Goal: Go to known website: Access a specific website the user already knows

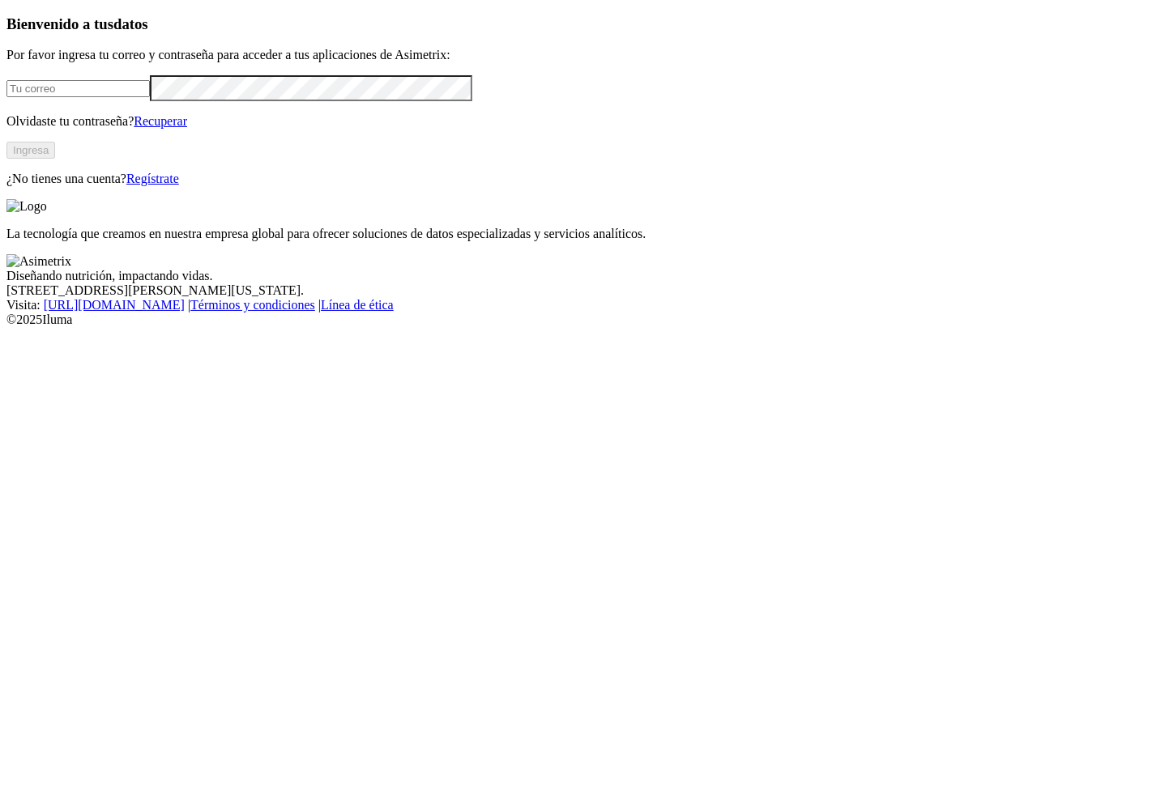
type input "[PERSON_NAME][EMAIL_ADDRESS][PERSON_NAME][DOMAIN_NAME]"
click at [438, 187] on div "Bienvenido a tus datos Por favor ingresa tu correo y contraseña para acceder a …" at bounding box center [575, 101] width 1139 height 172
click at [55, 159] on button "Ingresa" at bounding box center [30, 150] width 49 height 17
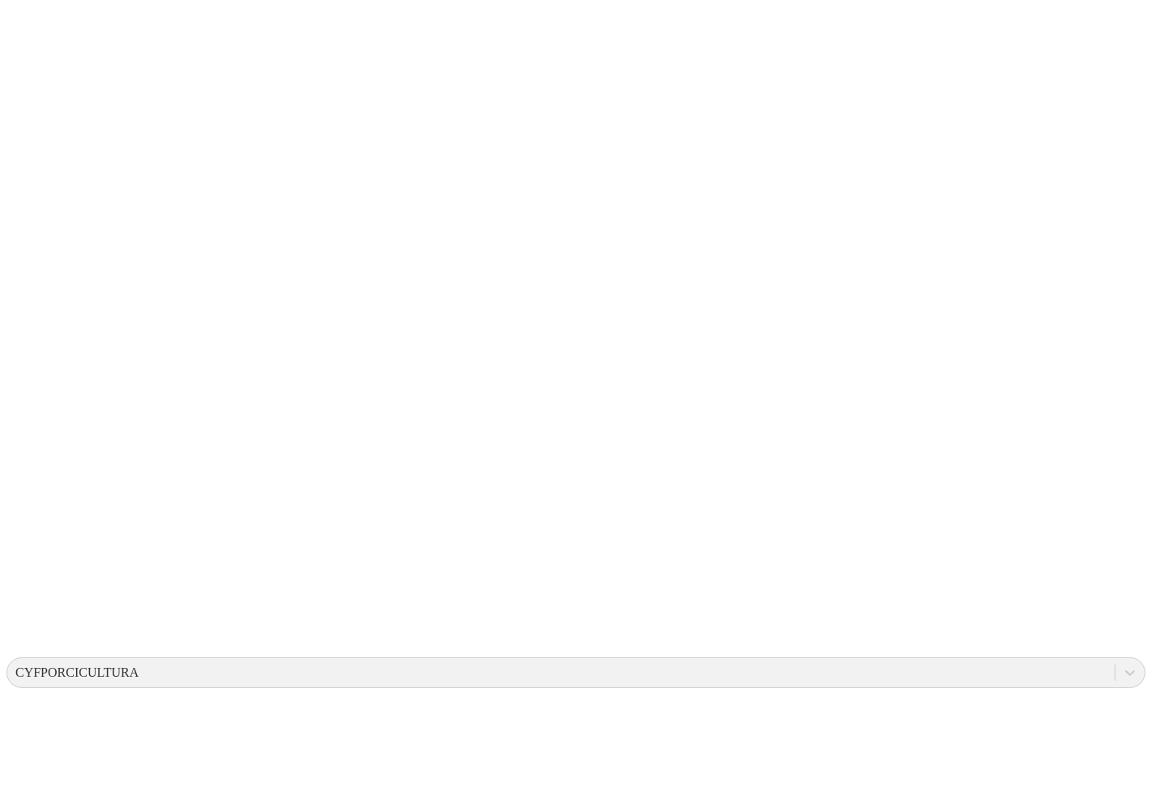
click at [138, 666] on div "CYFPORCICULTURA" at bounding box center [76, 673] width 123 height 15
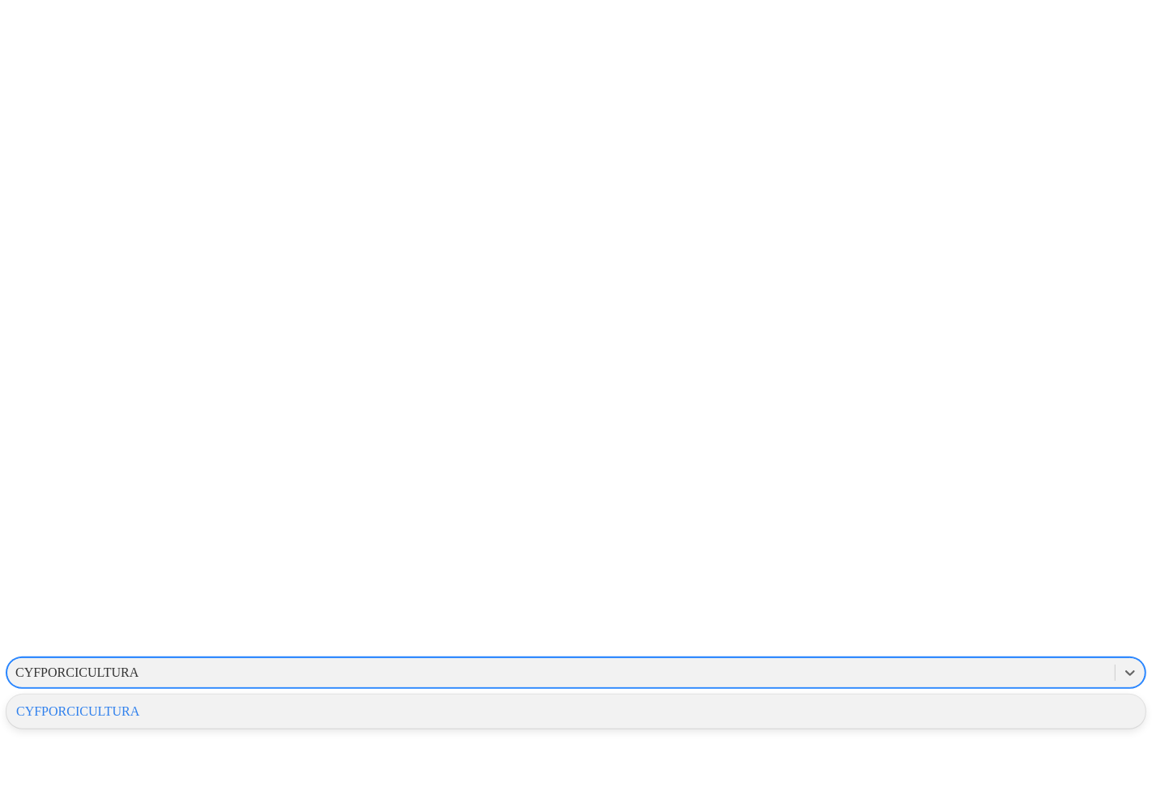
click at [901, 698] on div "CYFPORCICULTURA" at bounding box center [575, 712] width 1139 height 28
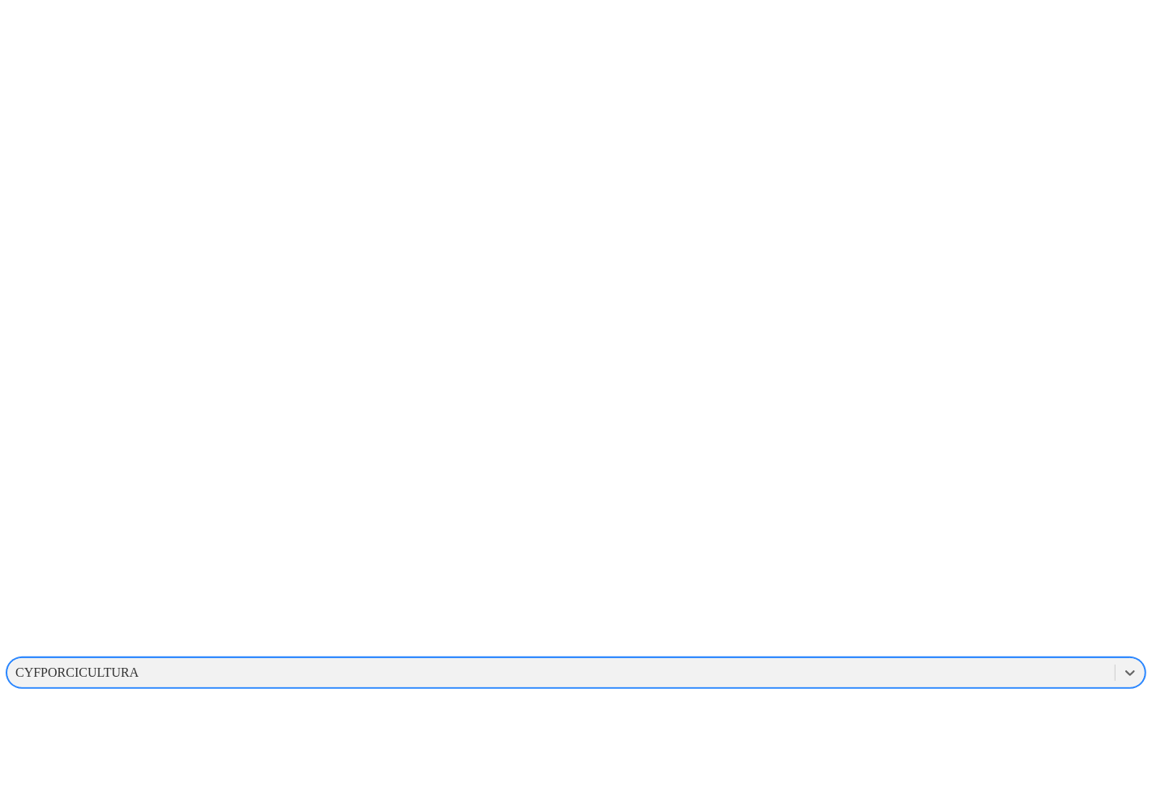
drag, startPoint x: 901, startPoint y: 68, endPoint x: 456, endPoint y: 166, distance: 455.3
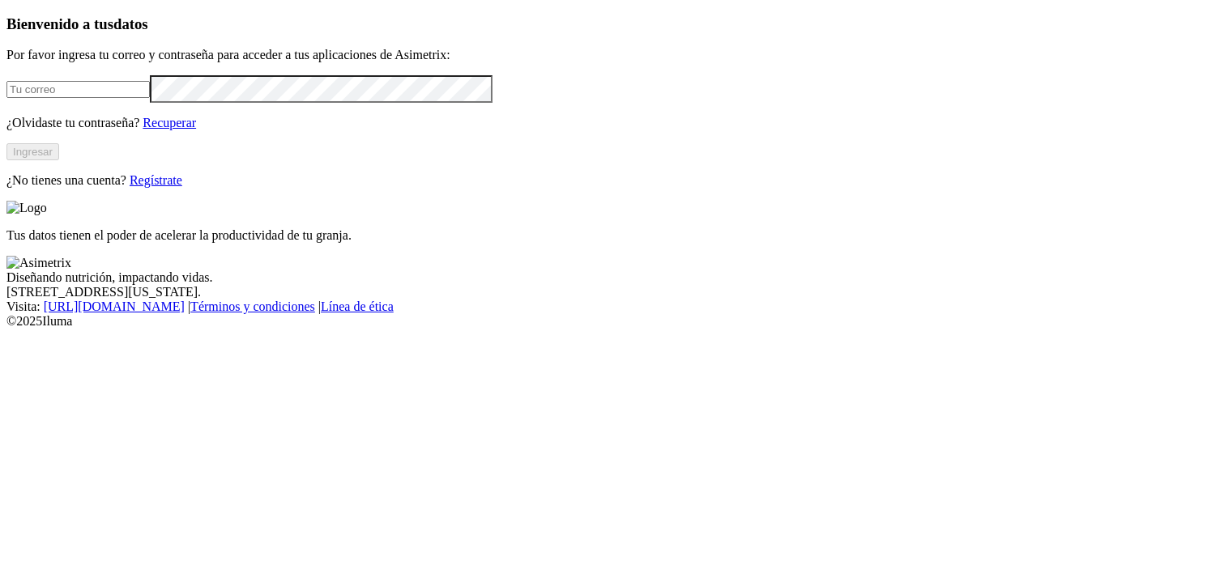
type input "[PERSON_NAME][EMAIL_ADDRESS][PERSON_NAME][DOMAIN_NAME]"
click at [59, 160] on button "Ingresar" at bounding box center [32, 151] width 53 height 17
